Goal: Complete application form

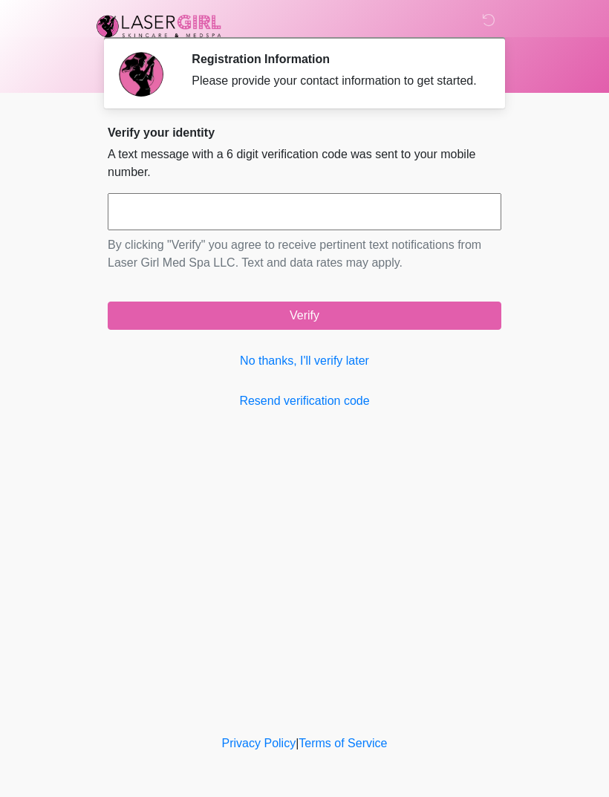
click at [340, 370] on link "No thanks, I'll verify later" at bounding box center [305, 361] width 394 height 18
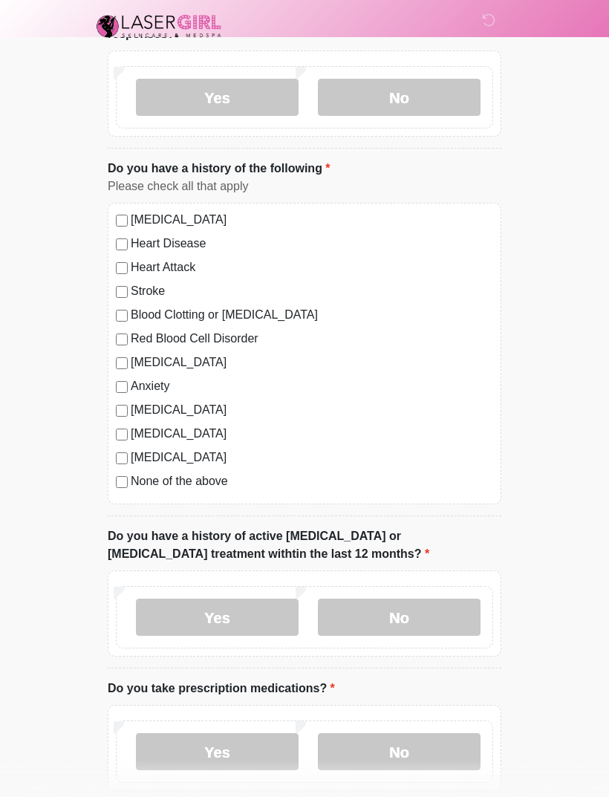
scroll to position [400, 0]
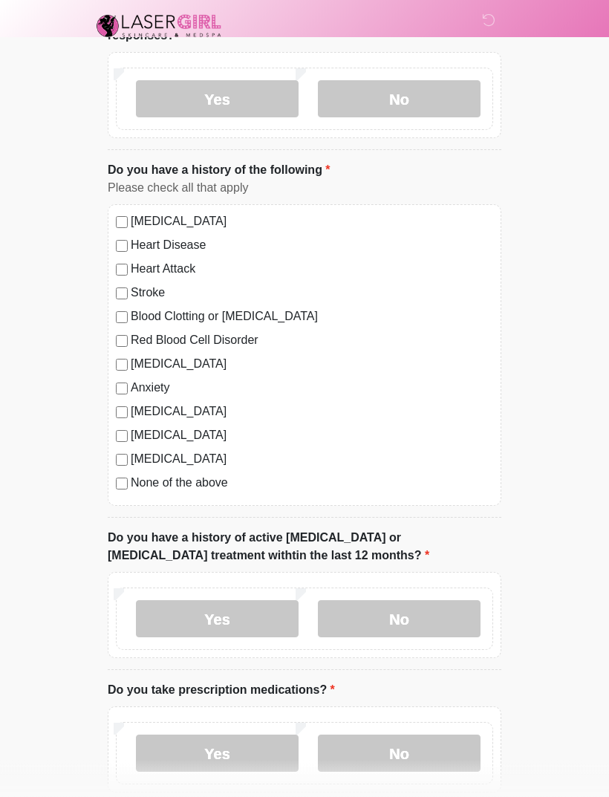
click at [169, 476] on label "None of the above" at bounding box center [312, 484] width 362 height 18
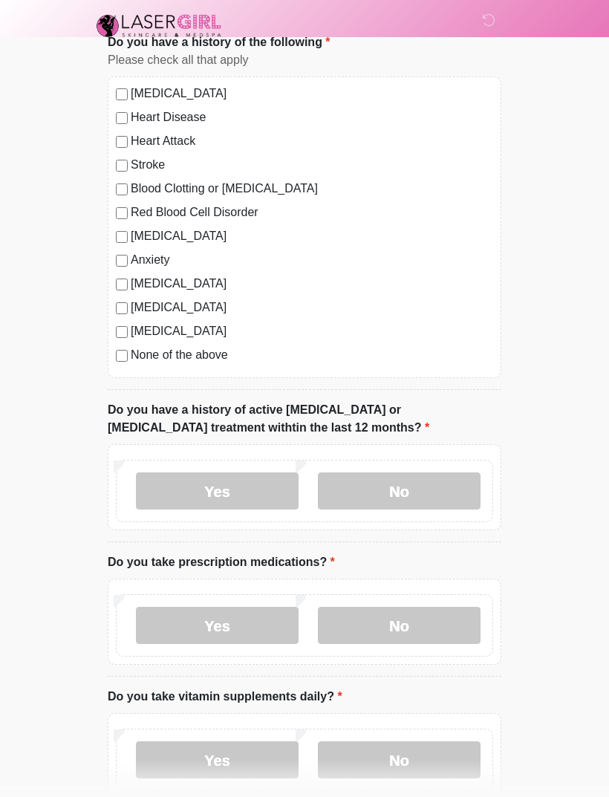
scroll to position [528, 0]
click at [440, 481] on label "No" at bounding box center [399, 491] width 163 height 37
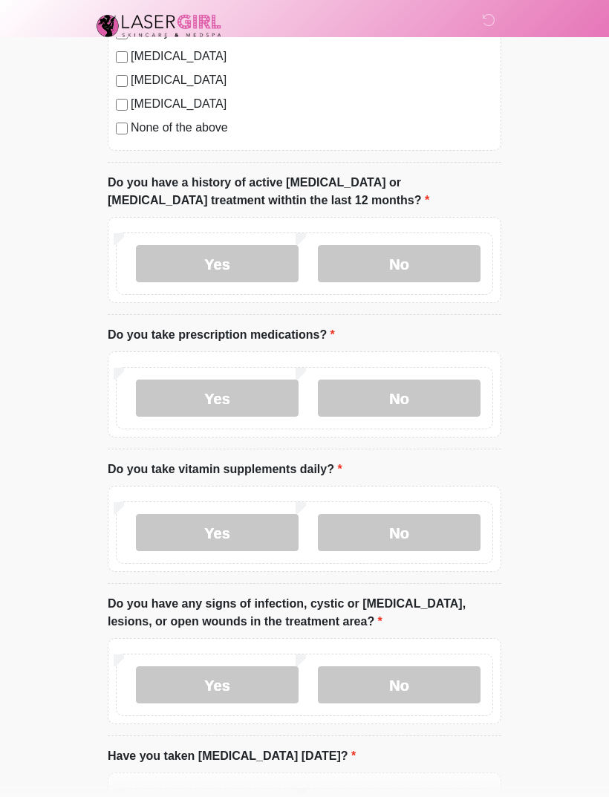
scroll to position [752, 0]
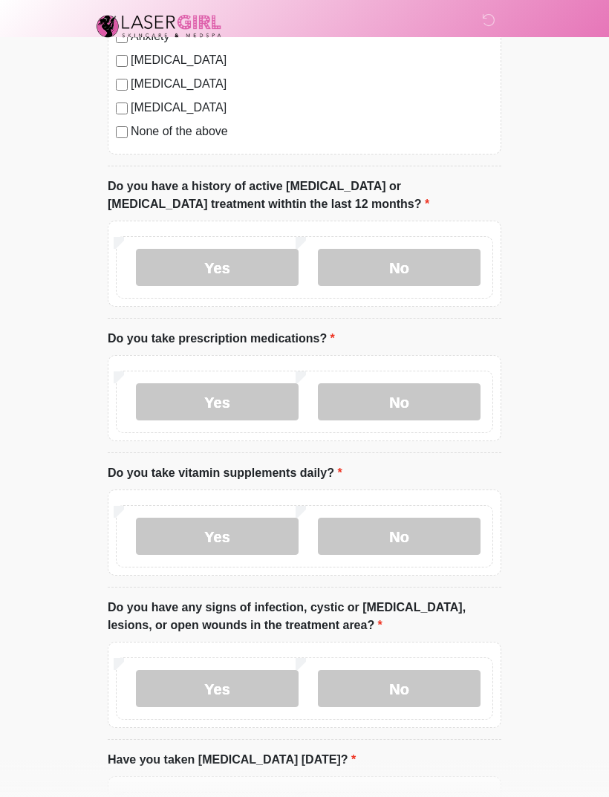
click at [445, 410] on label "No" at bounding box center [399, 401] width 163 height 37
click at [447, 527] on label "No" at bounding box center [399, 536] width 163 height 37
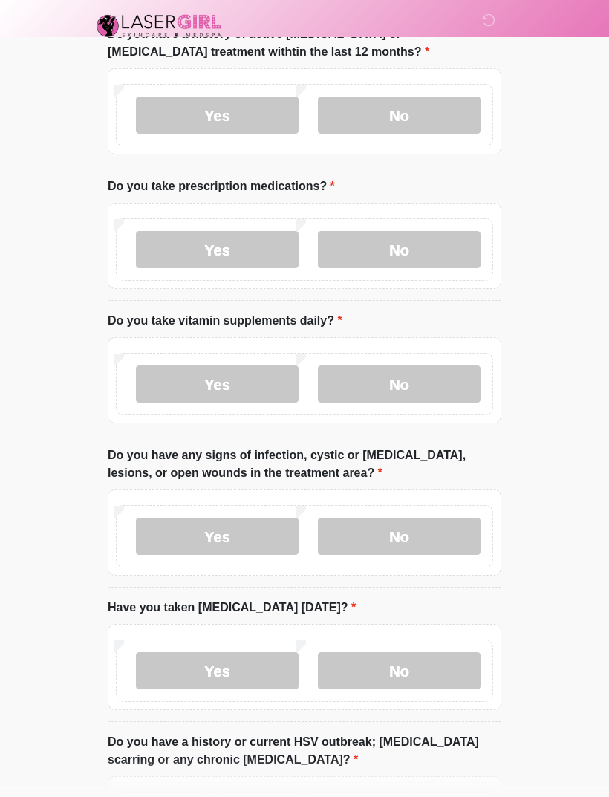
scroll to position [904, 0]
click at [448, 524] on label "No" at bounding box center [399, 536] width 163 height 37
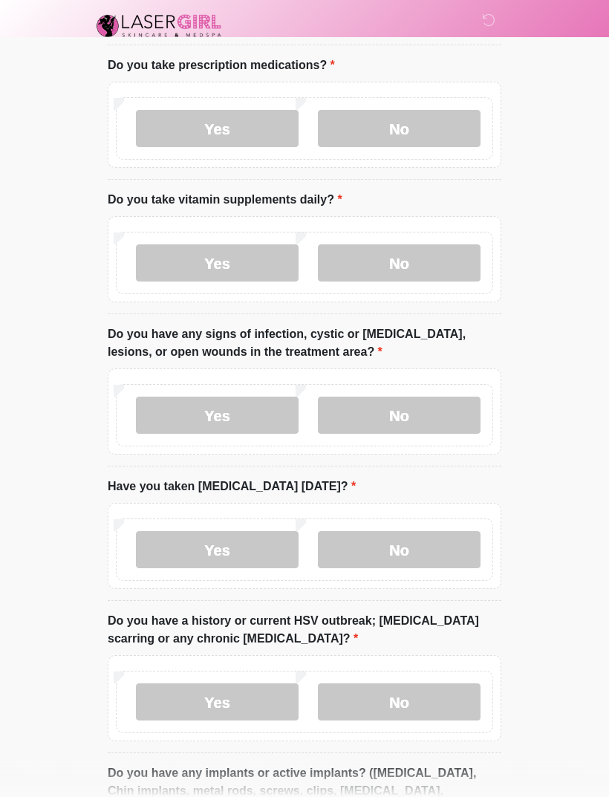
click at [449, 552] on label "No" at bounding box center [399, 550] width 163 height 37
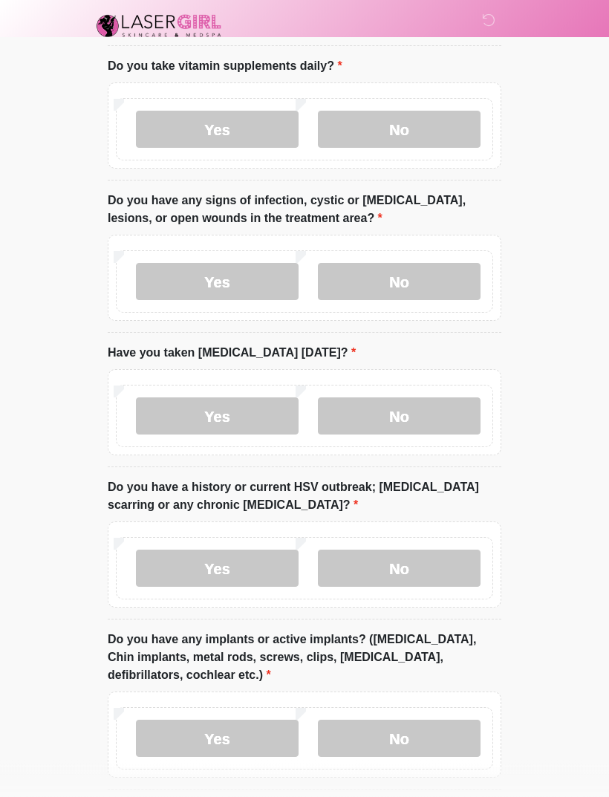
click at [450, 567] on label "No" at bounding box center [399, 568] width 163 height 37
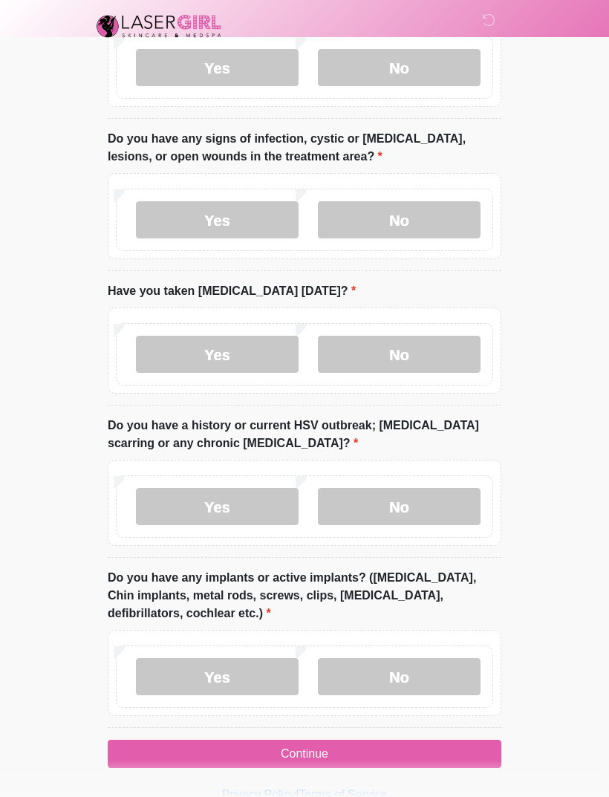
click at [437, 668] on label "No" at bounding box center [399, 676] width 163 height 37
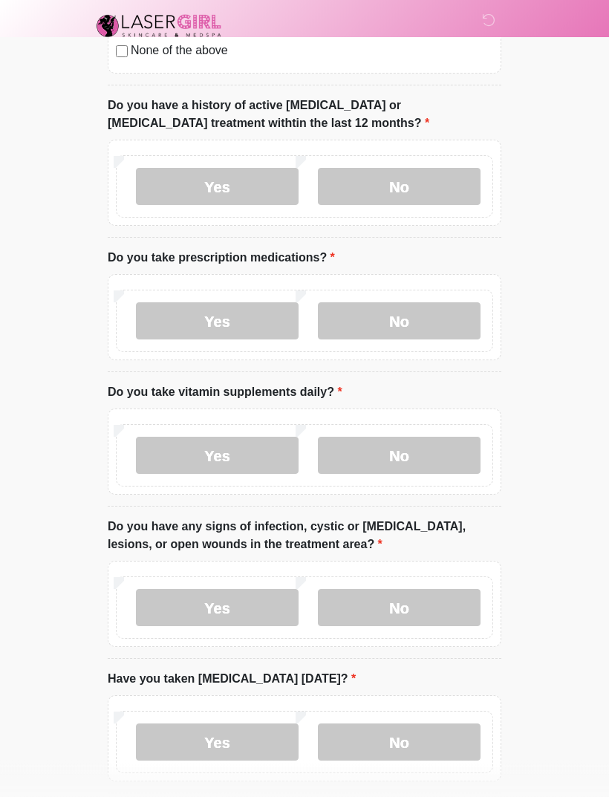
click at [250, 303] on label "Yes" at bounding box center [217, 321] width 163 height 37
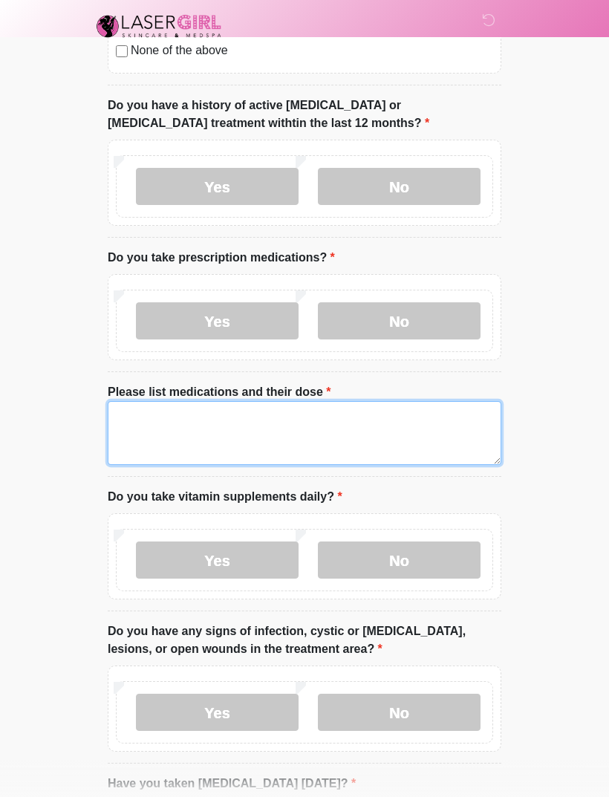
click at [260, 434] on textarea "Please list medications and their dose" at bounding box center [305, 433] width 394 height 64
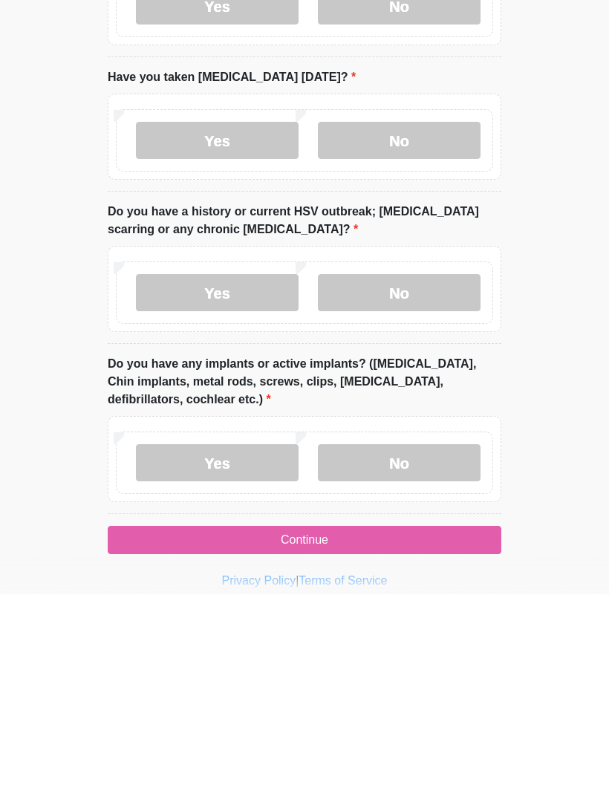
scroll to position [1373, 0]
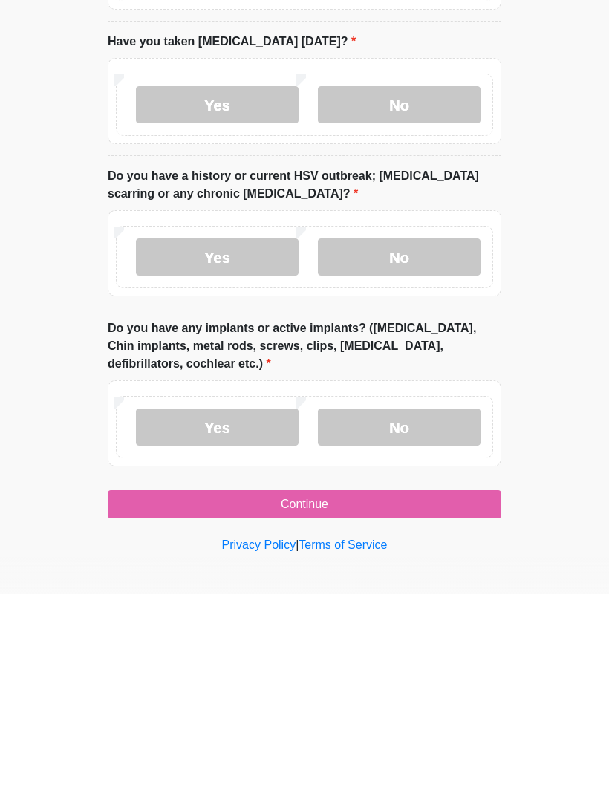
type textarea "********"
click at [446, 693] on button "Continue" at bounding box center [305, 707] width 394 height 28
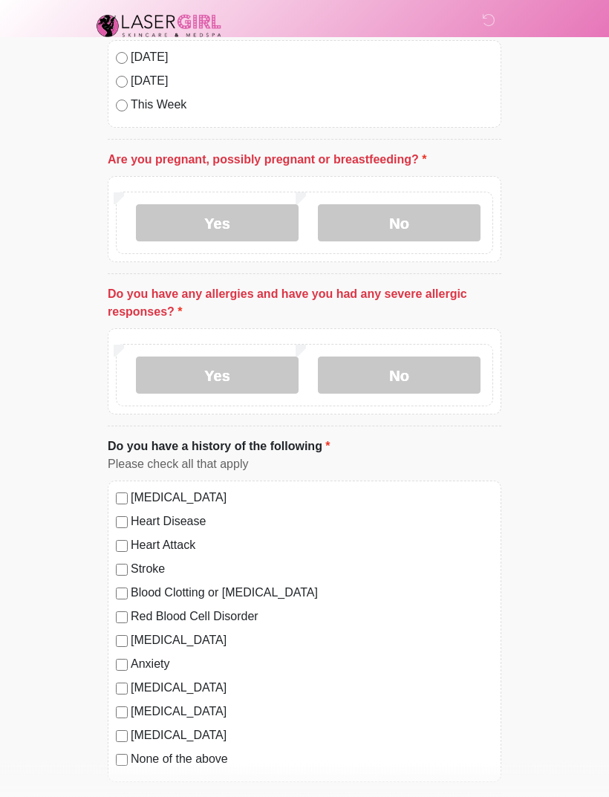
click at [422, 220] on label "No" at bounding box center [399, 223] width 163 height 37
click at [448, 371] on label "No" at bounding box center [399, 374] width 163 height 37
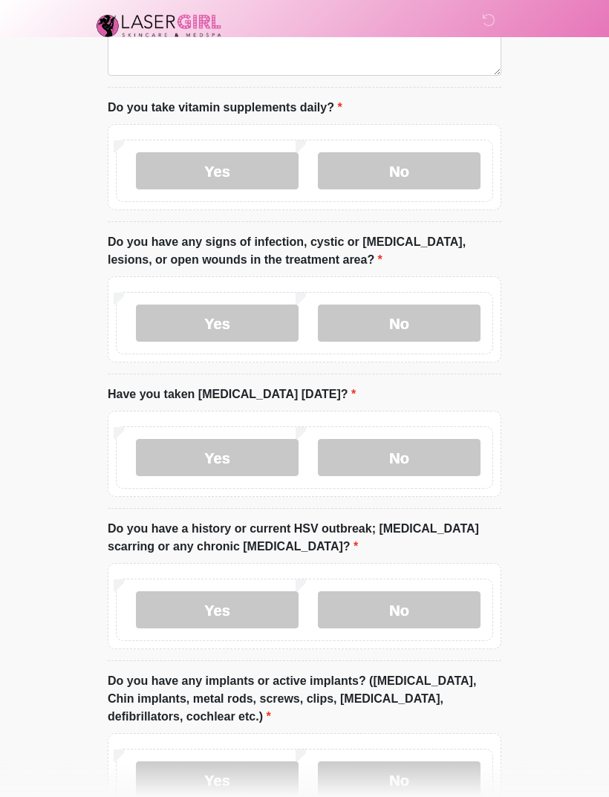
scroll to position [1325, 0]
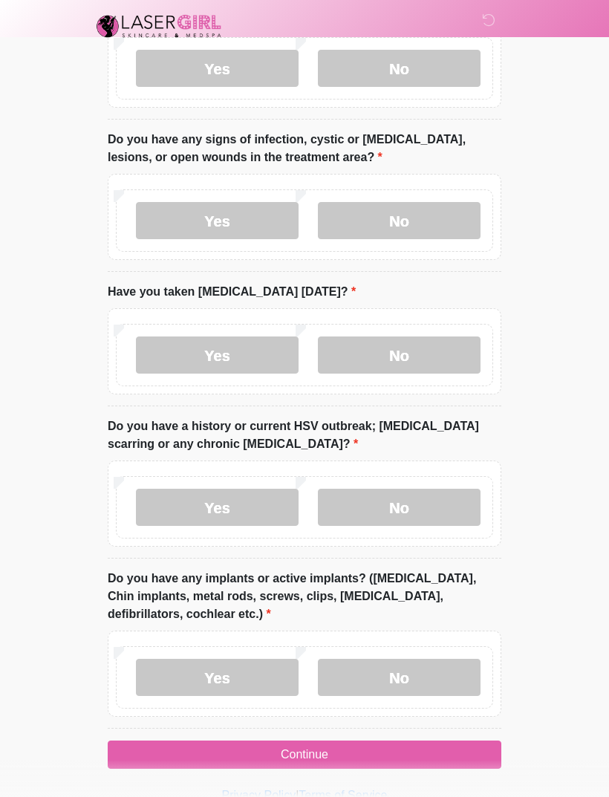
click at [384, 744] on button "Continue" at bounding box center [305, 754] width 394 height 28
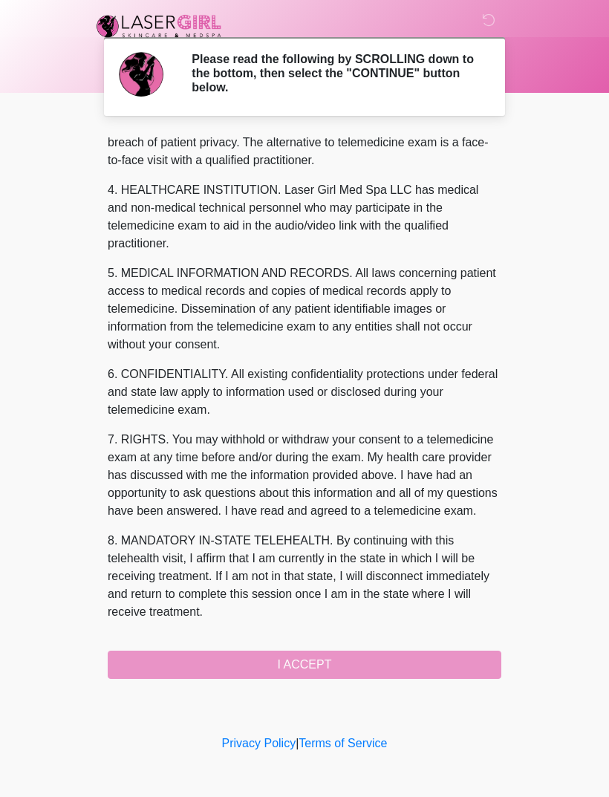
scroll to position [397, 0]
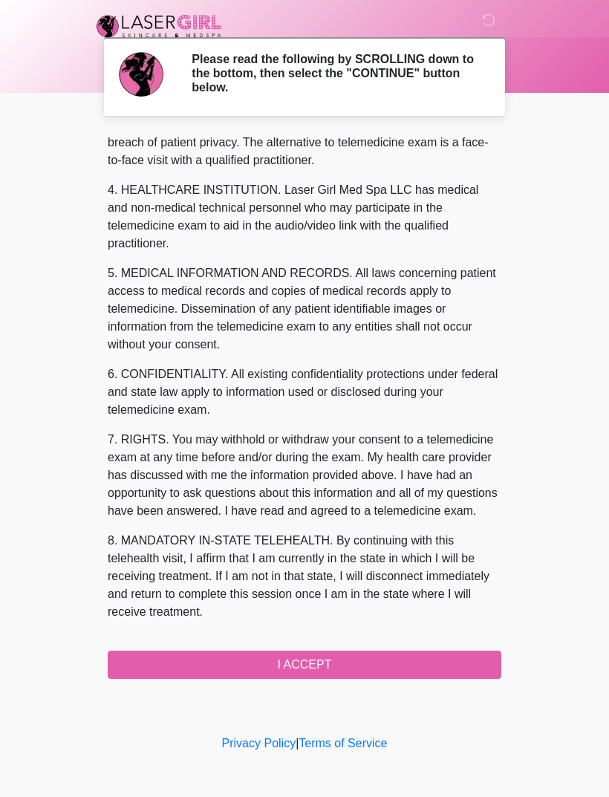
click at [428, 660] on button "I ACCEPT" at bounding box center [305, 665] width 394 height 28
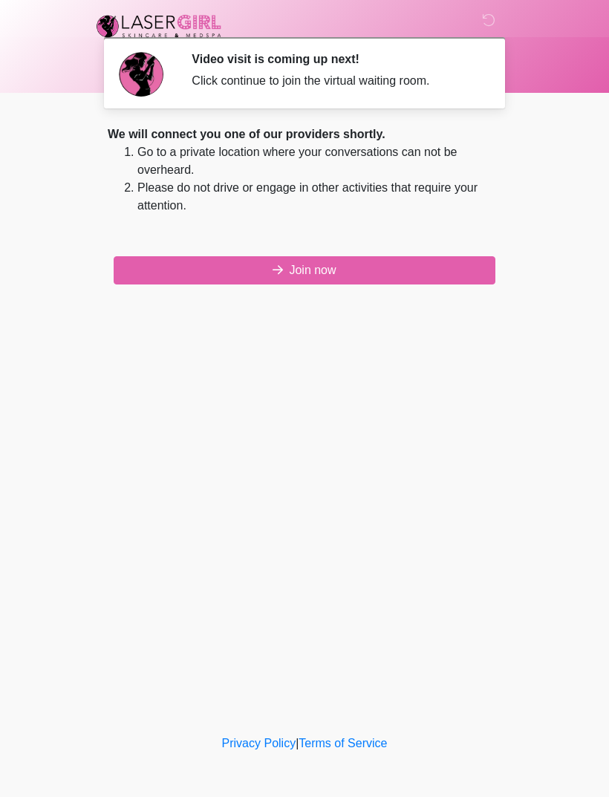
click at [432, 265] on button "Join now" at bounding box center [305, 270] width 382 height 28
